Goal: Task Accomplishment & Management: Complete application form

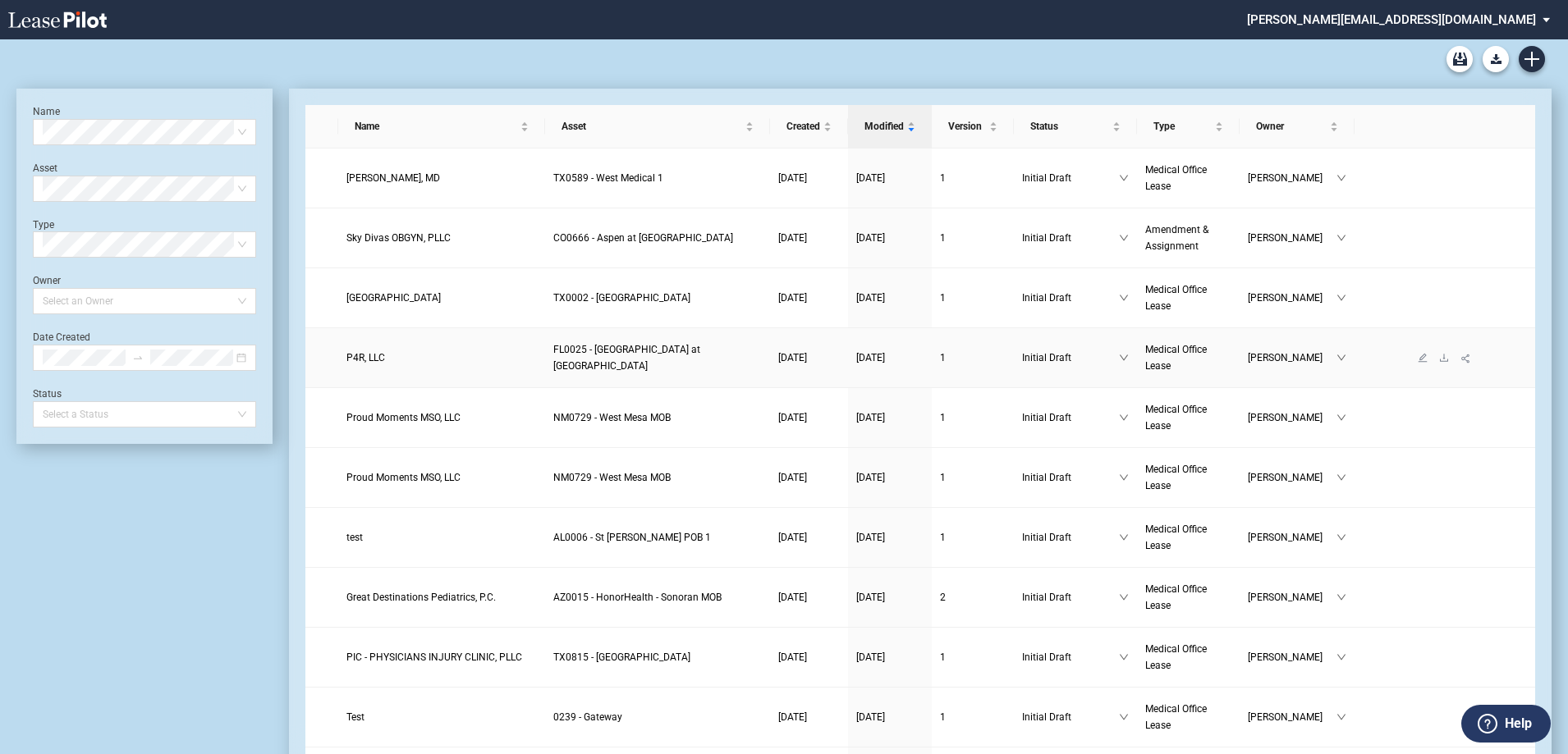
click at [354, 360] on span "P4R, LLC" at bounding box center [365, 358] width 39 height 12
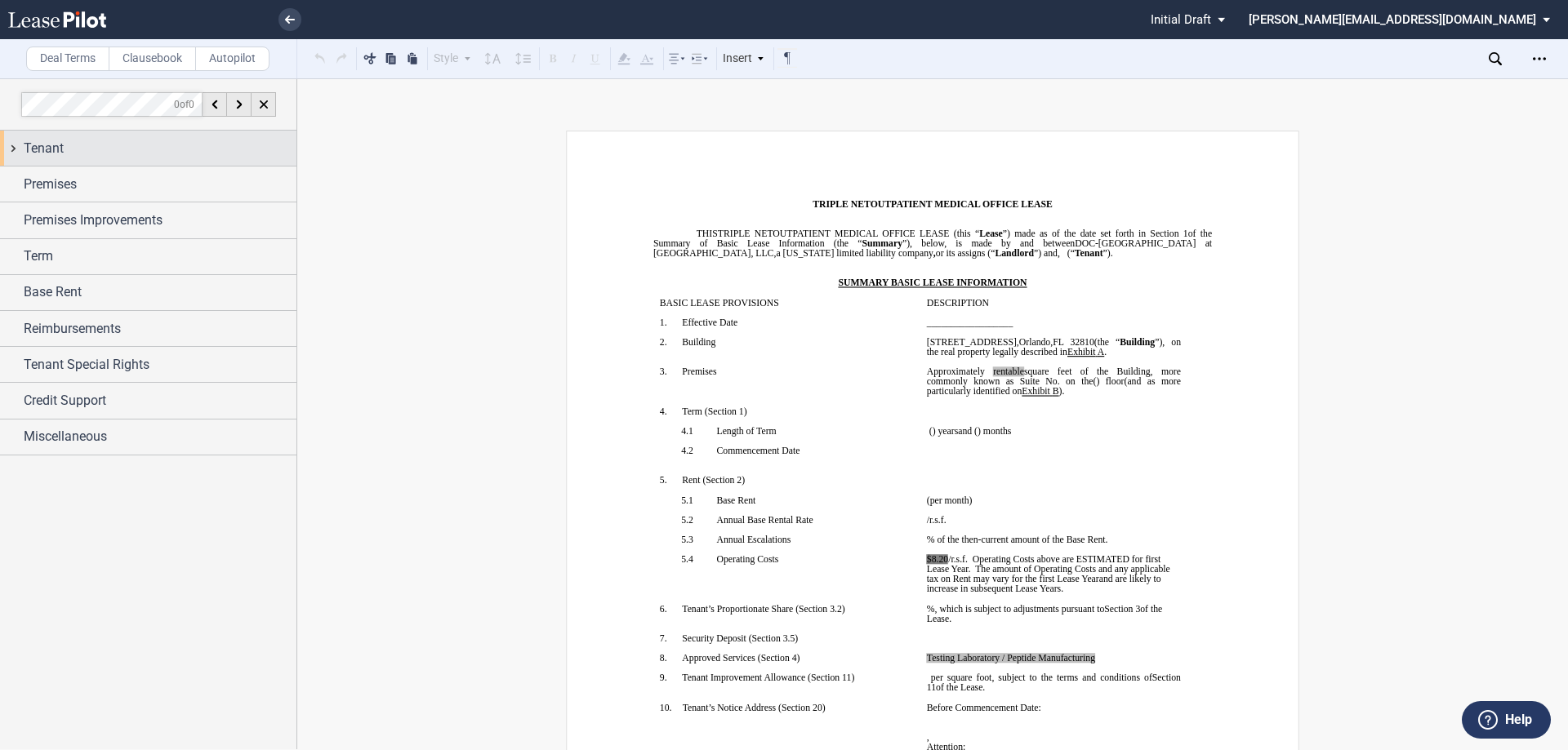
click at [11, 148] on div "Tenant" at bounding box center [148, 147] width 297 height 35
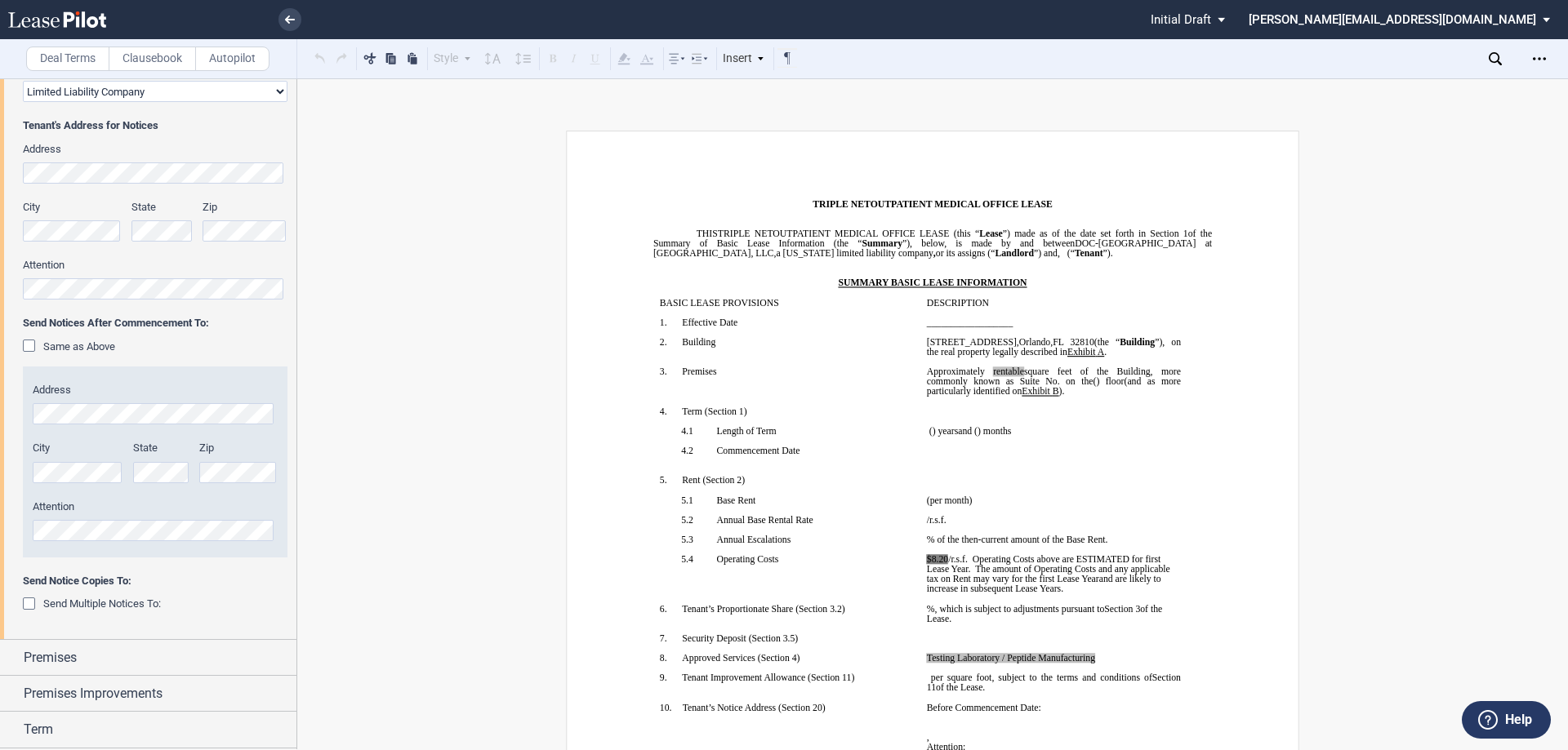
scroll to position [326, 0]
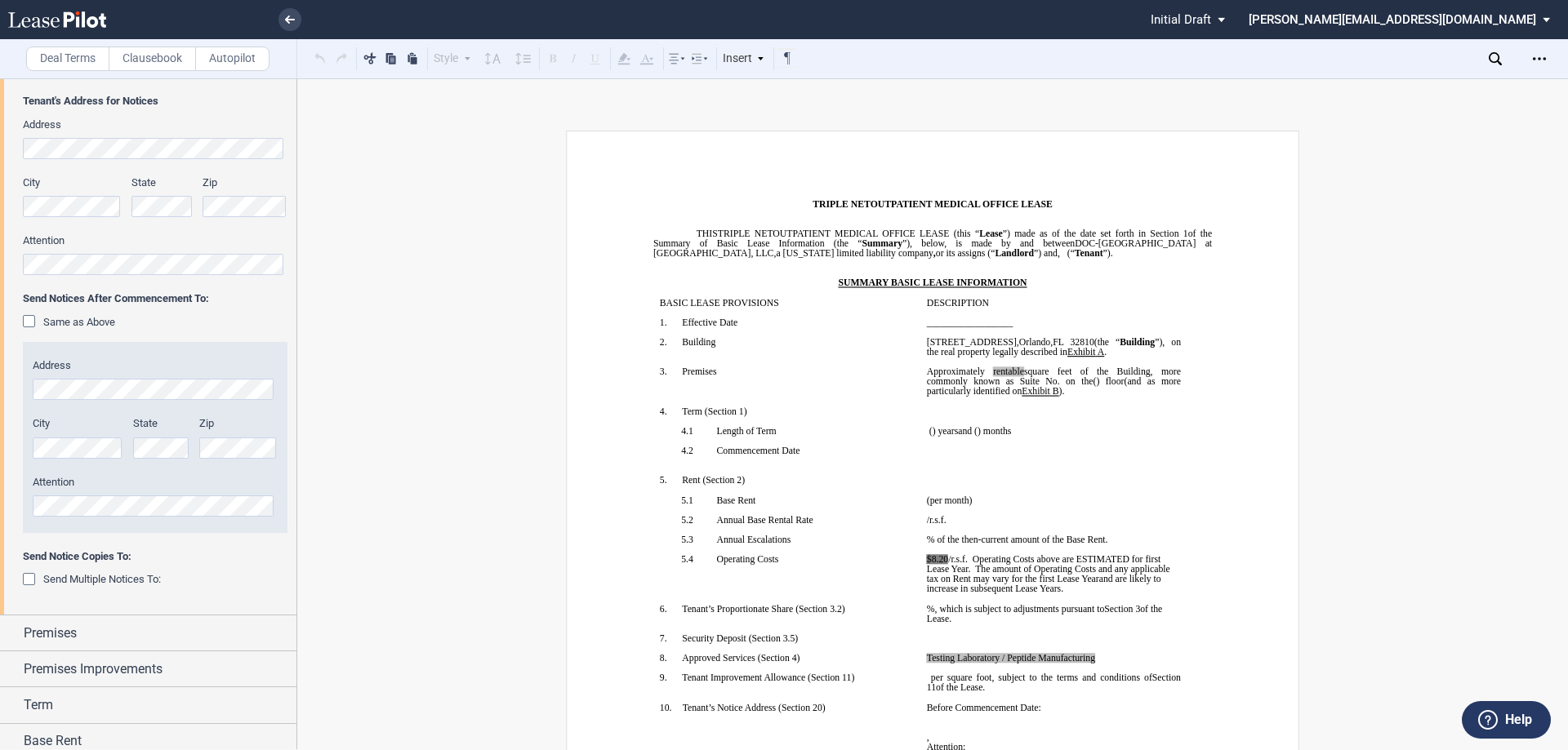
click at [30, 325] on div "Same as Above" at bounding box center [31, 324] width 16 height 16
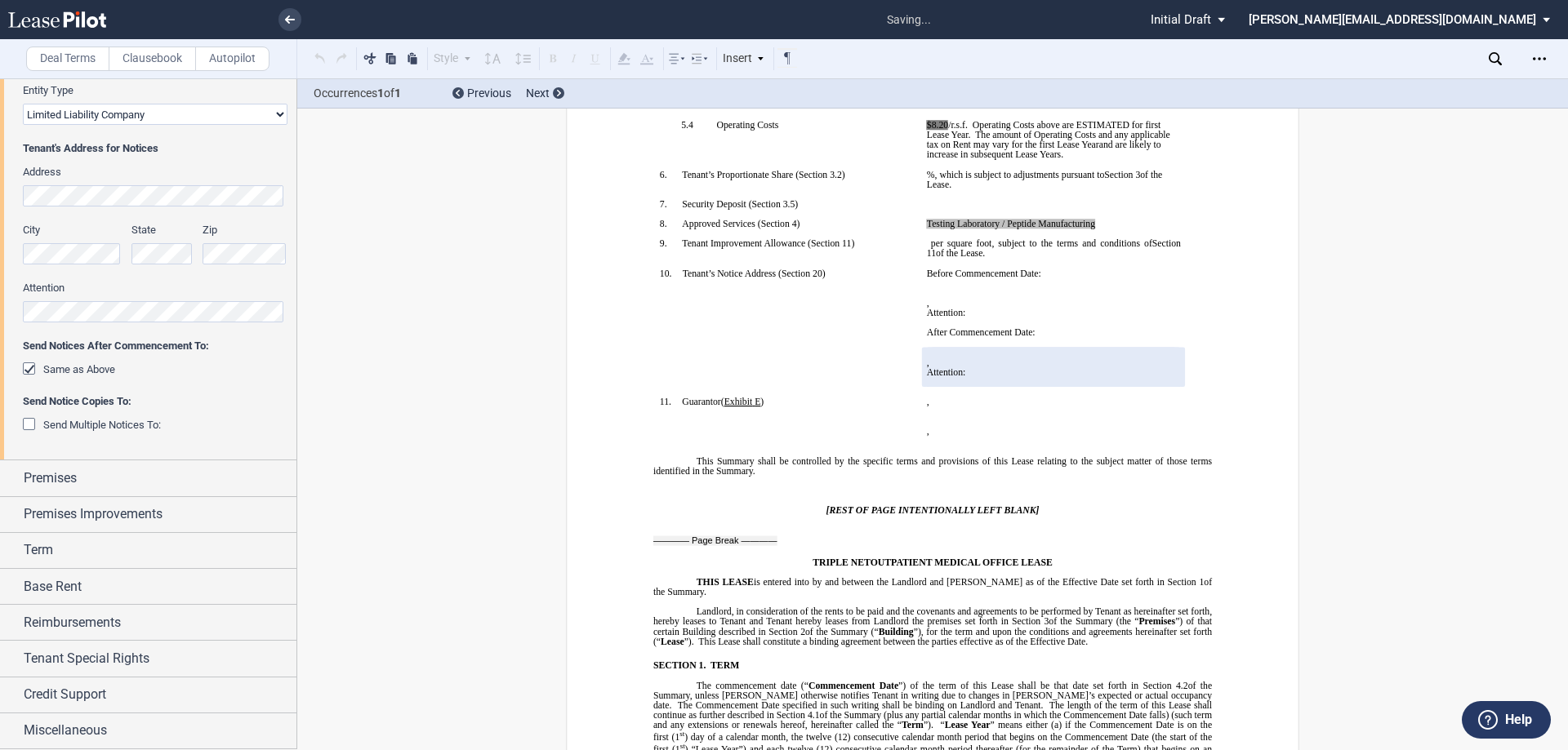
scroll to position [438, 0]
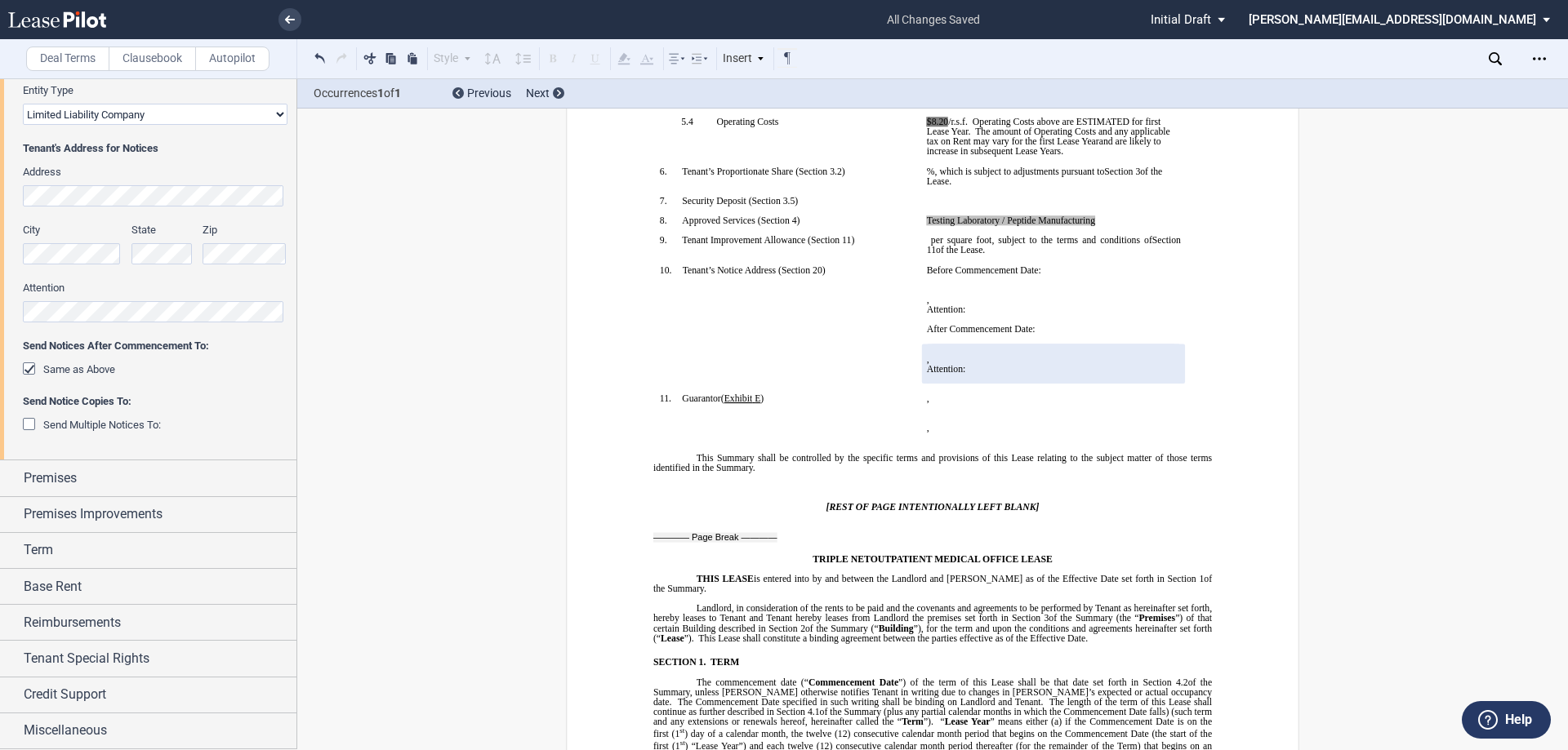
click at [30, 367] on div "Same as Above" at bounding box center [31, 371] width 16 height 16
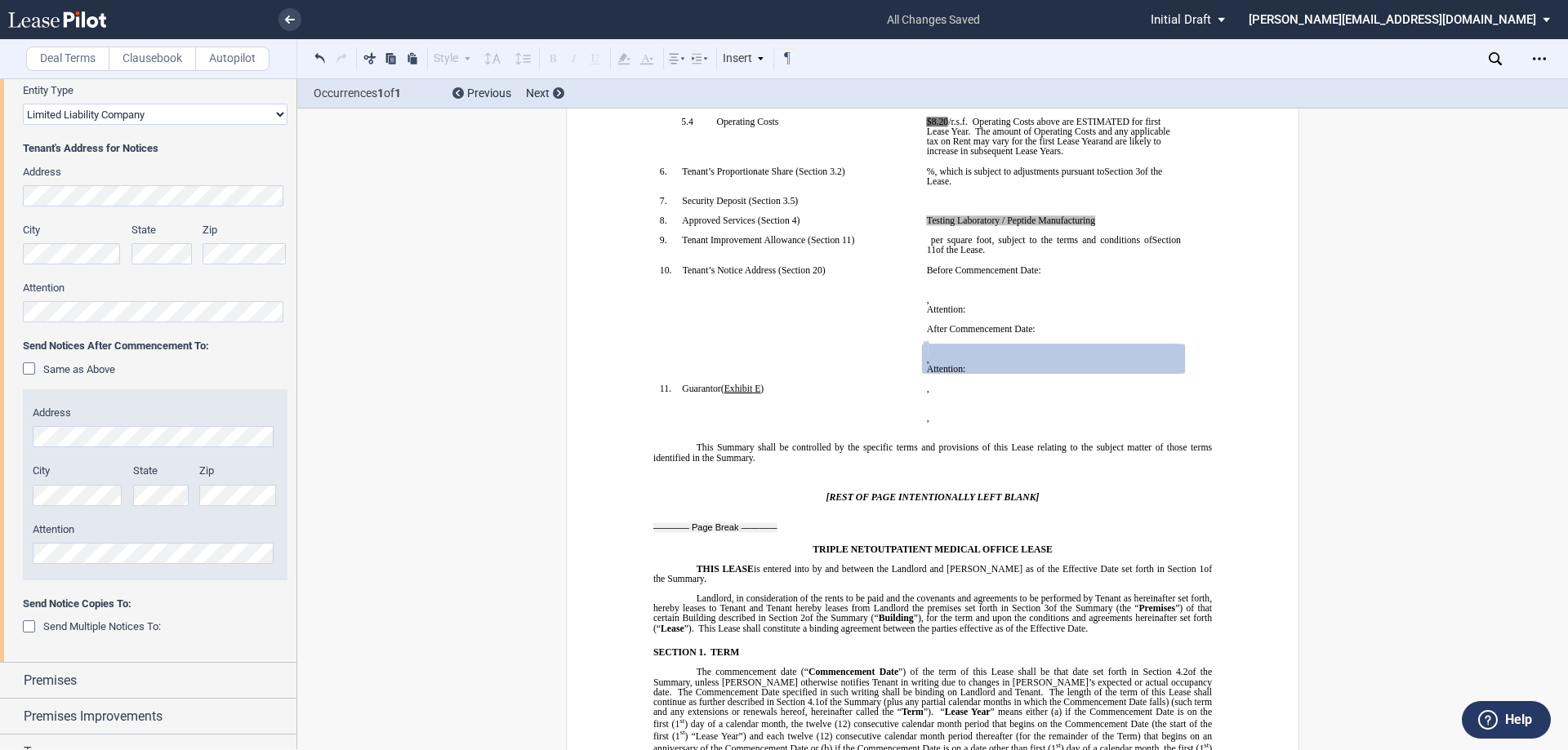
scroll to position [326, 0]
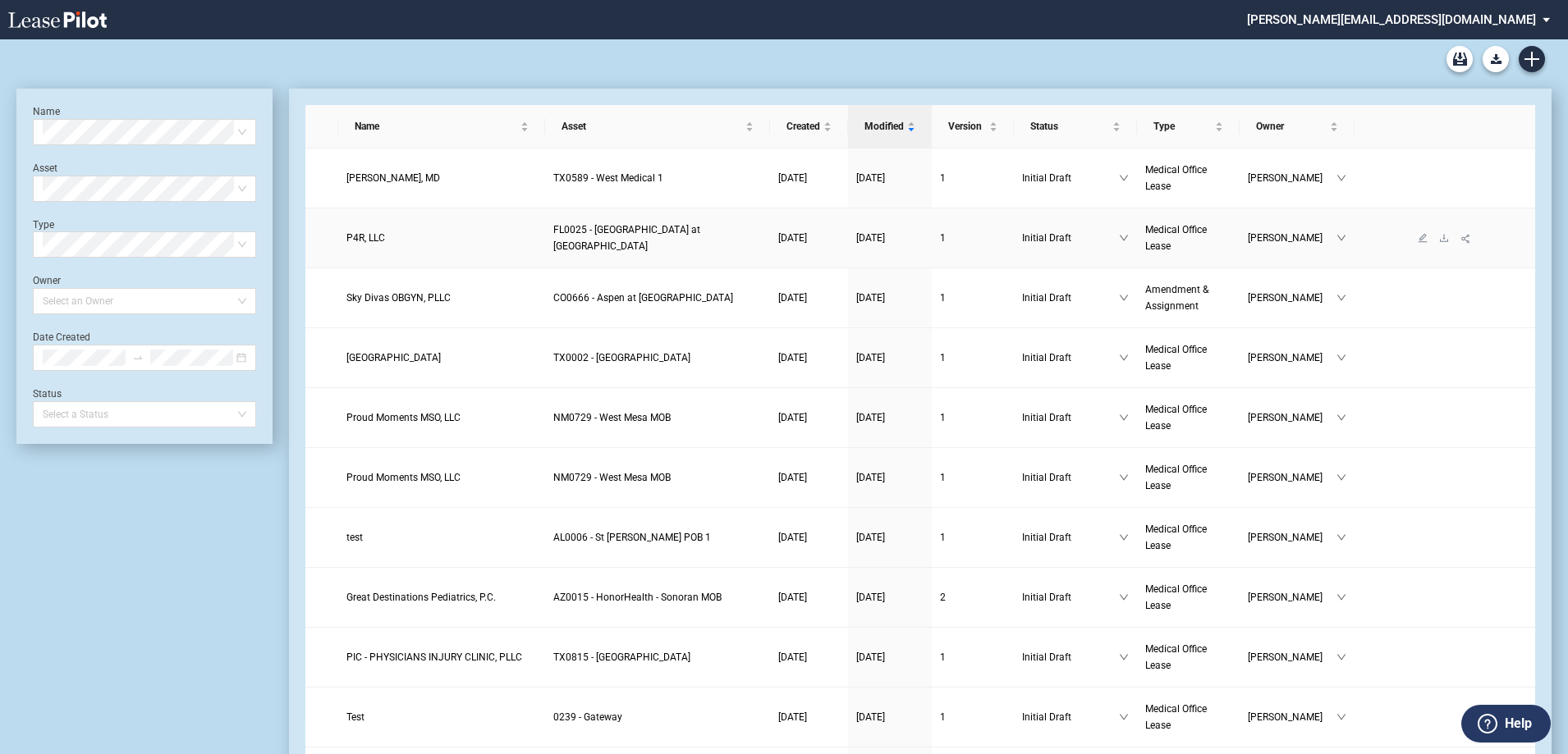
click at [368, 237] on span "P4R, LLC" at bounding box center [365, 237] width 39 height 12
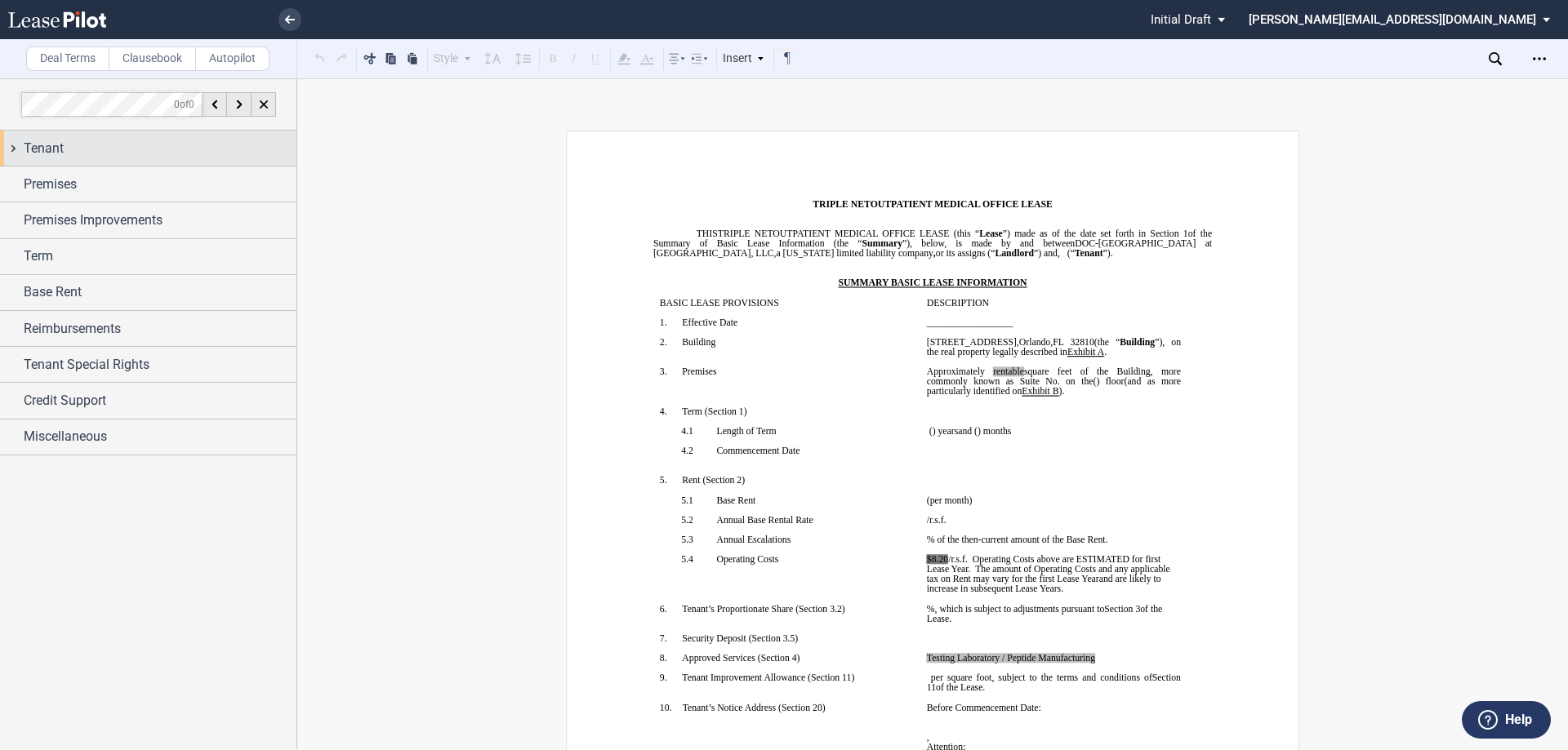
click at [14, 146] on div "Tenant" at bounding box center [148, 147] width 297 height 35
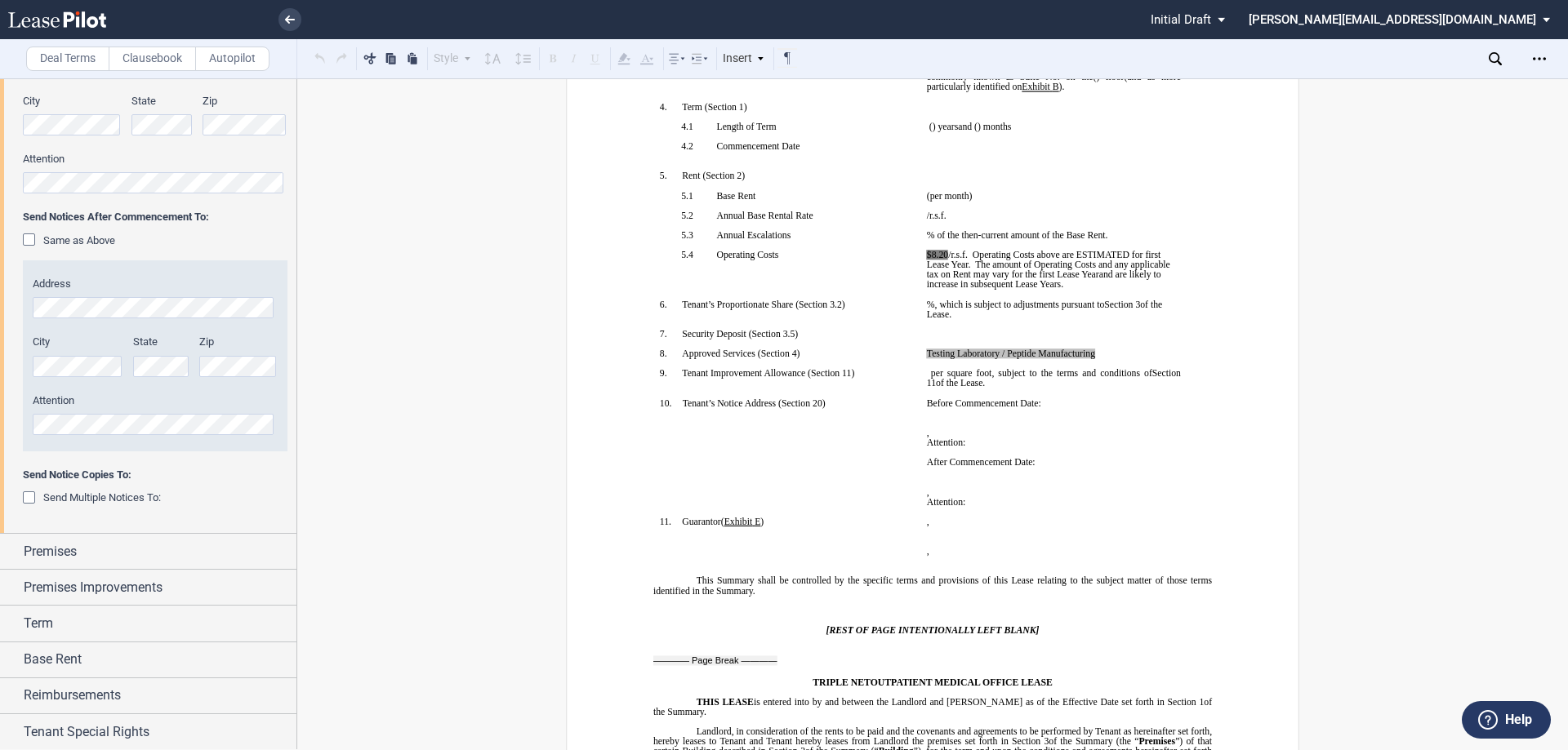
scroll to position [409, 0]
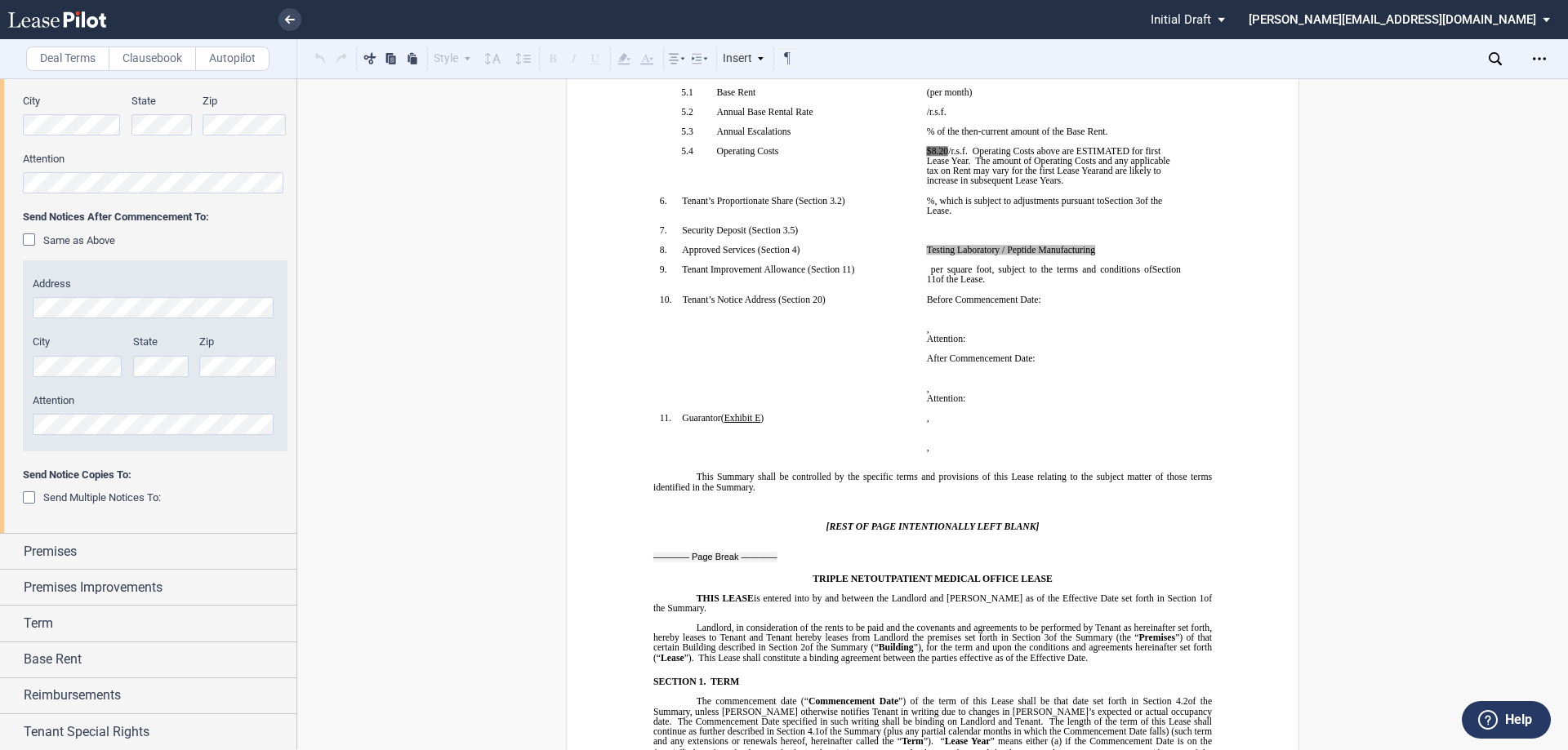
click at [27, 242] on div "Same as Above" at bounding box center [31, 241] width 16 height 16
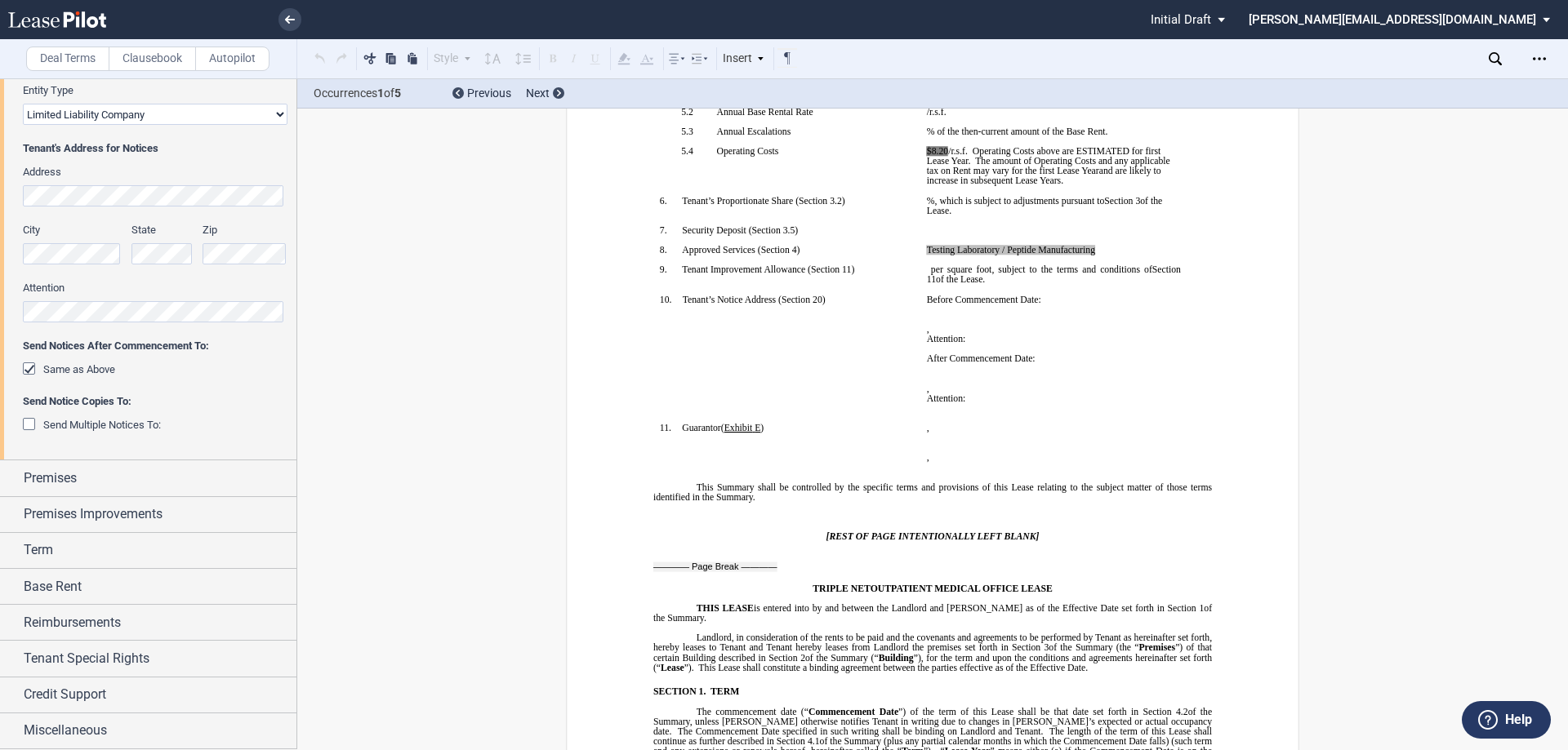
scroll to position [279, 0]
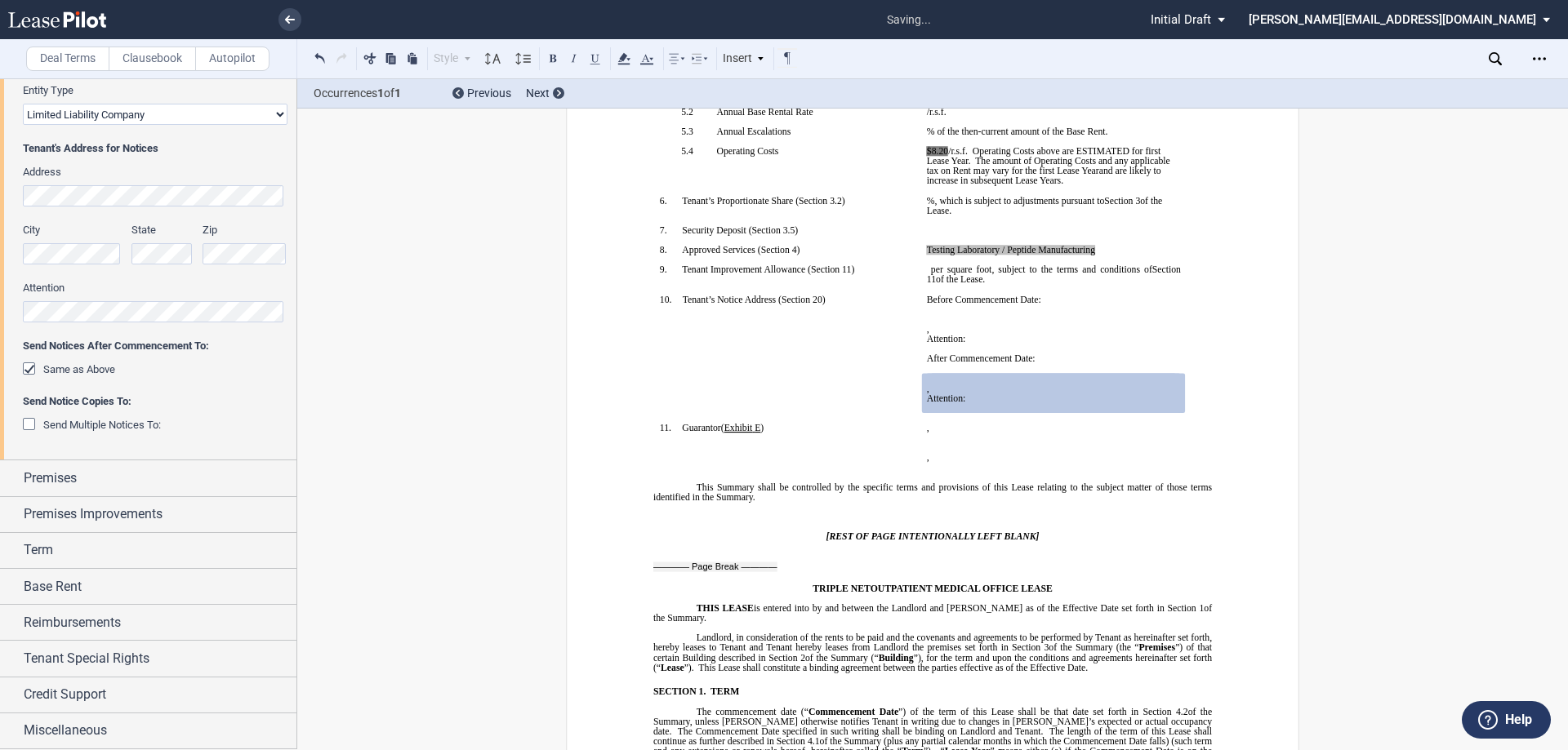
click at [31, 367] on div "Same as Above" at bounding box center [31, 371] width 16 height 16
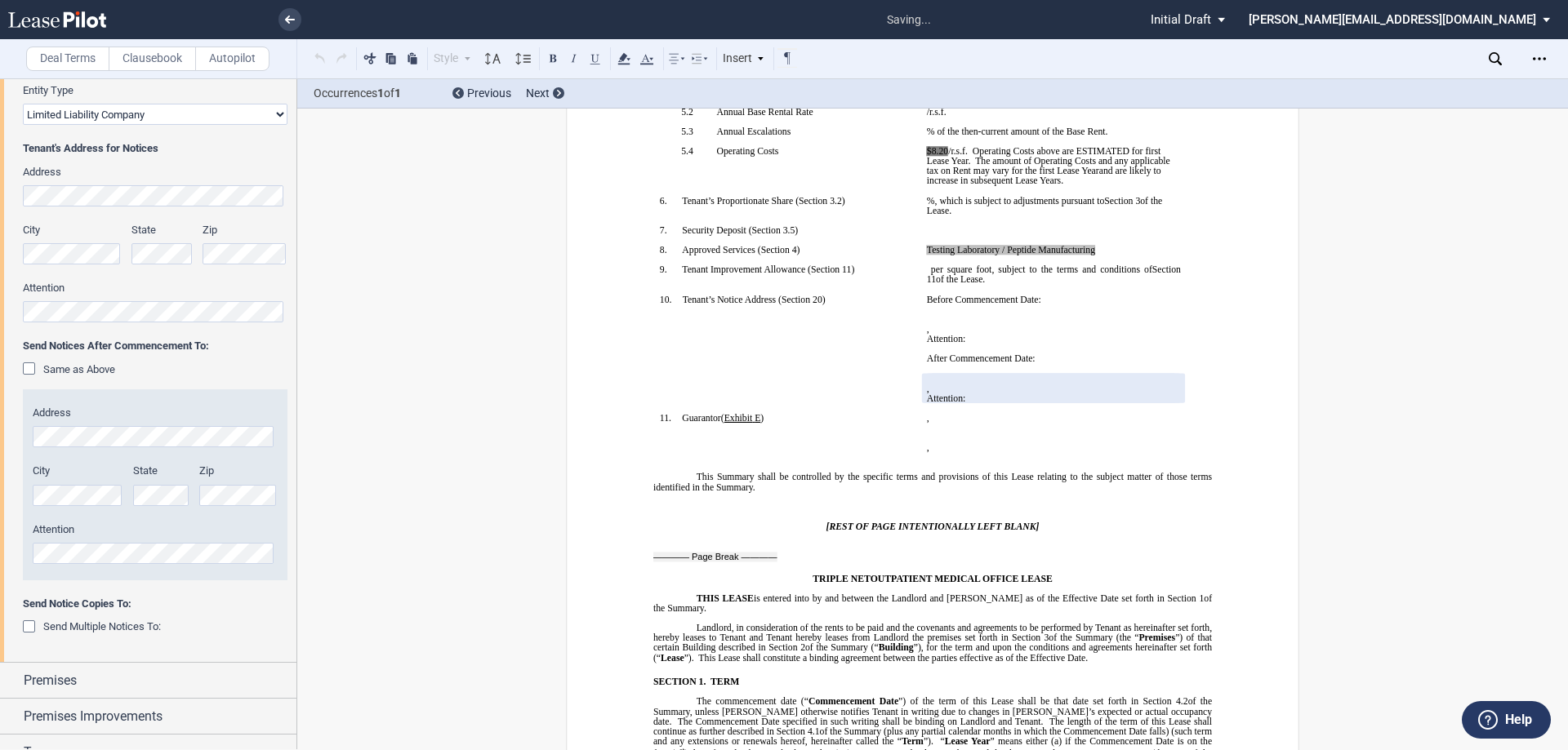
click at [26, 370] on div "Same as Above" at bounding box center [31, 371] width 16 height 16
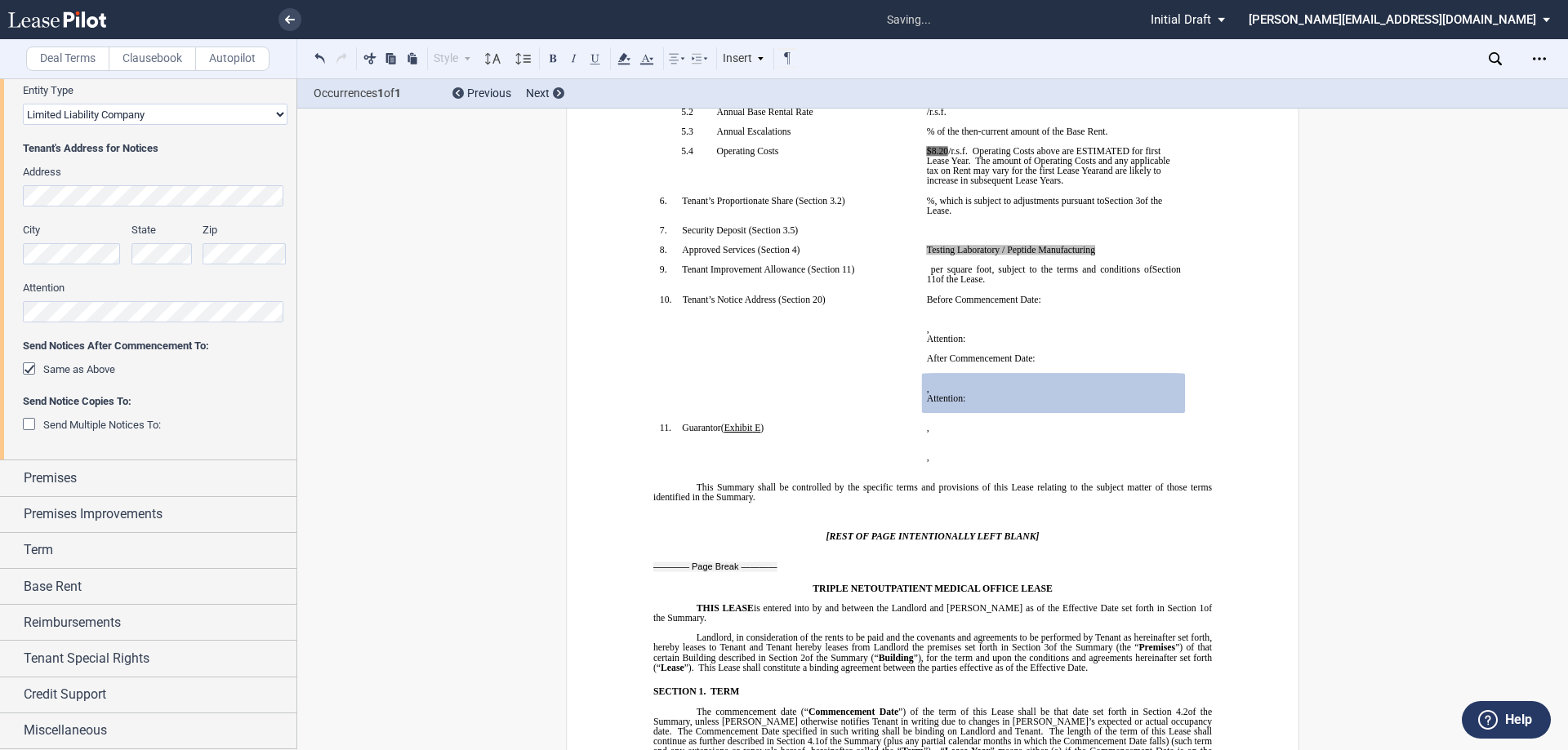
click at [26, 370] on div "Same as Above" at bounding box center [31, 371] width 16 height 16
